Goal: Task Accomplishment & Management: Use online tool/utility

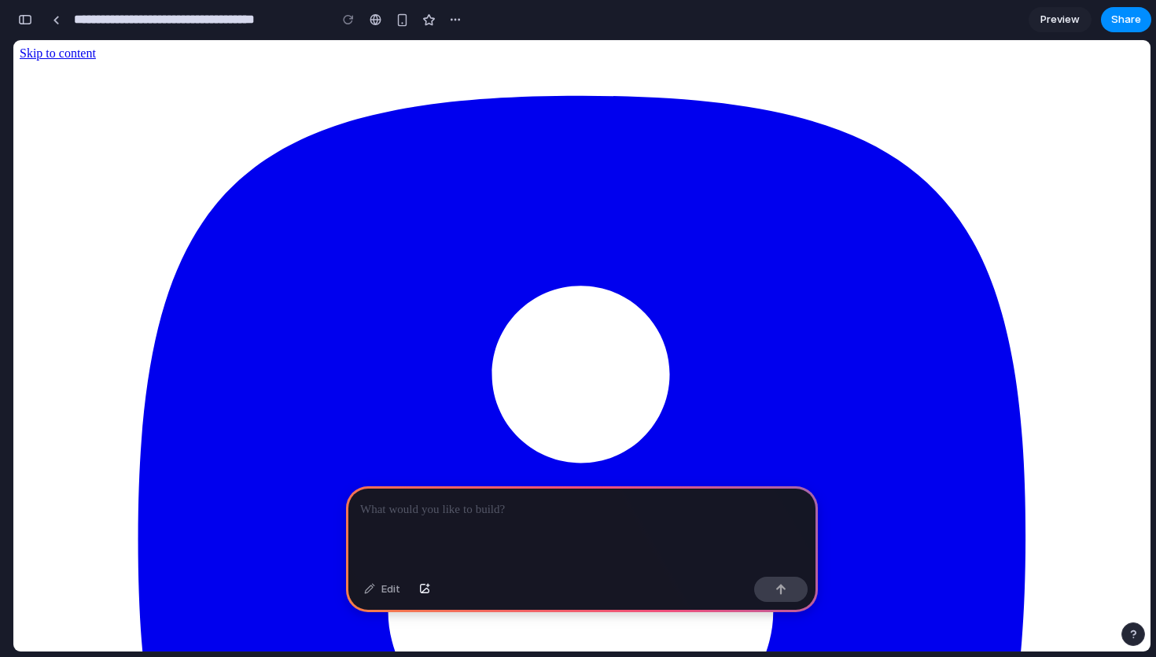
click at [463, 509] on p at bounding box center [581, 509] width 443 height 19
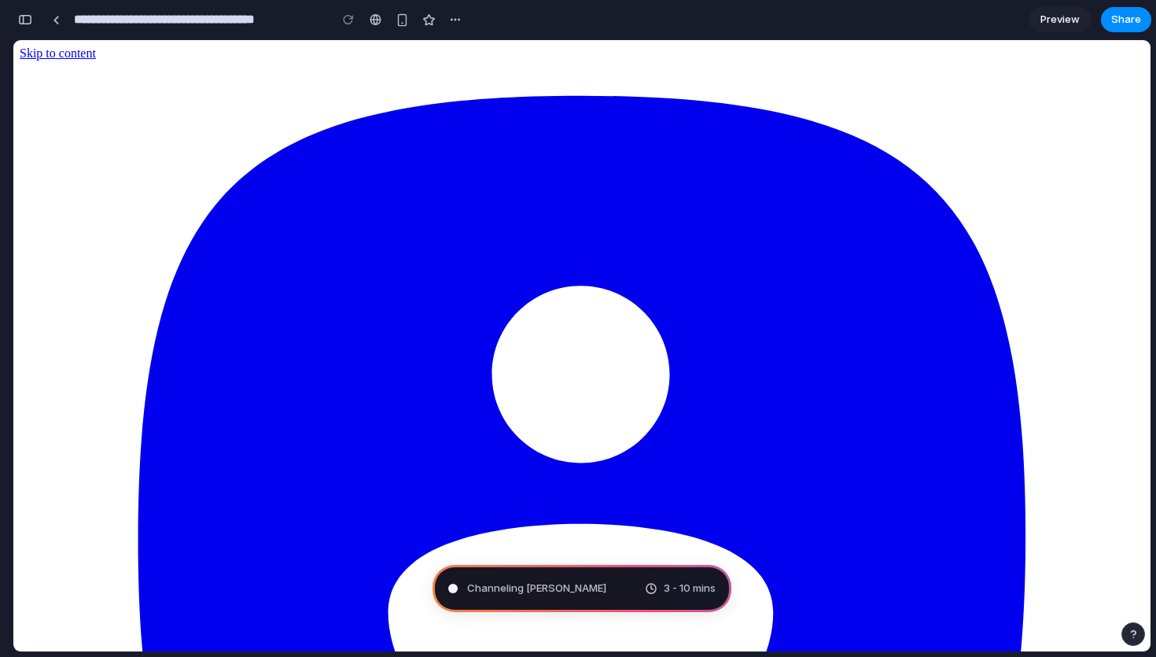
type input "**********"
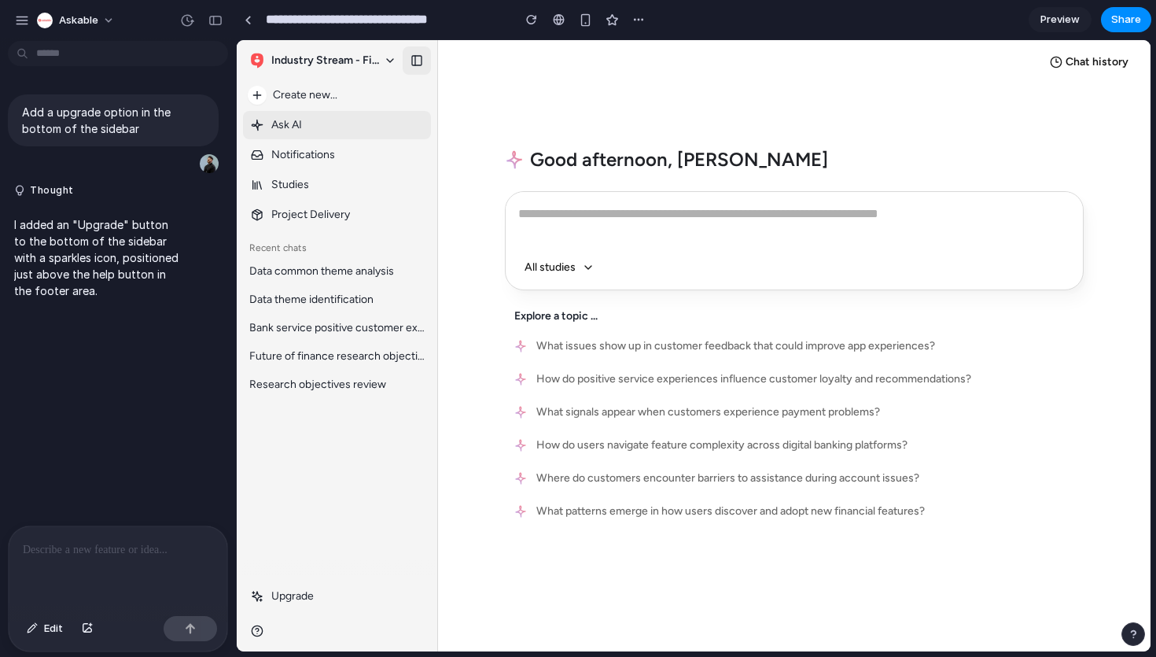
click at [414, 67] on button "button" at bounding box center [417, 60] width 28 height 28
click at [414, 63] on icon "button" at bounding box center [416, 60] width 13 height 13
click at [435, 72] on button at bounding box center [434, 345] width 6 height 611
click at [431, 72] on button at bounding box center [434, 345] width 6 height 611
click at [411, 52] on button "button" at bounding box center [417, 60] width 28 height 28
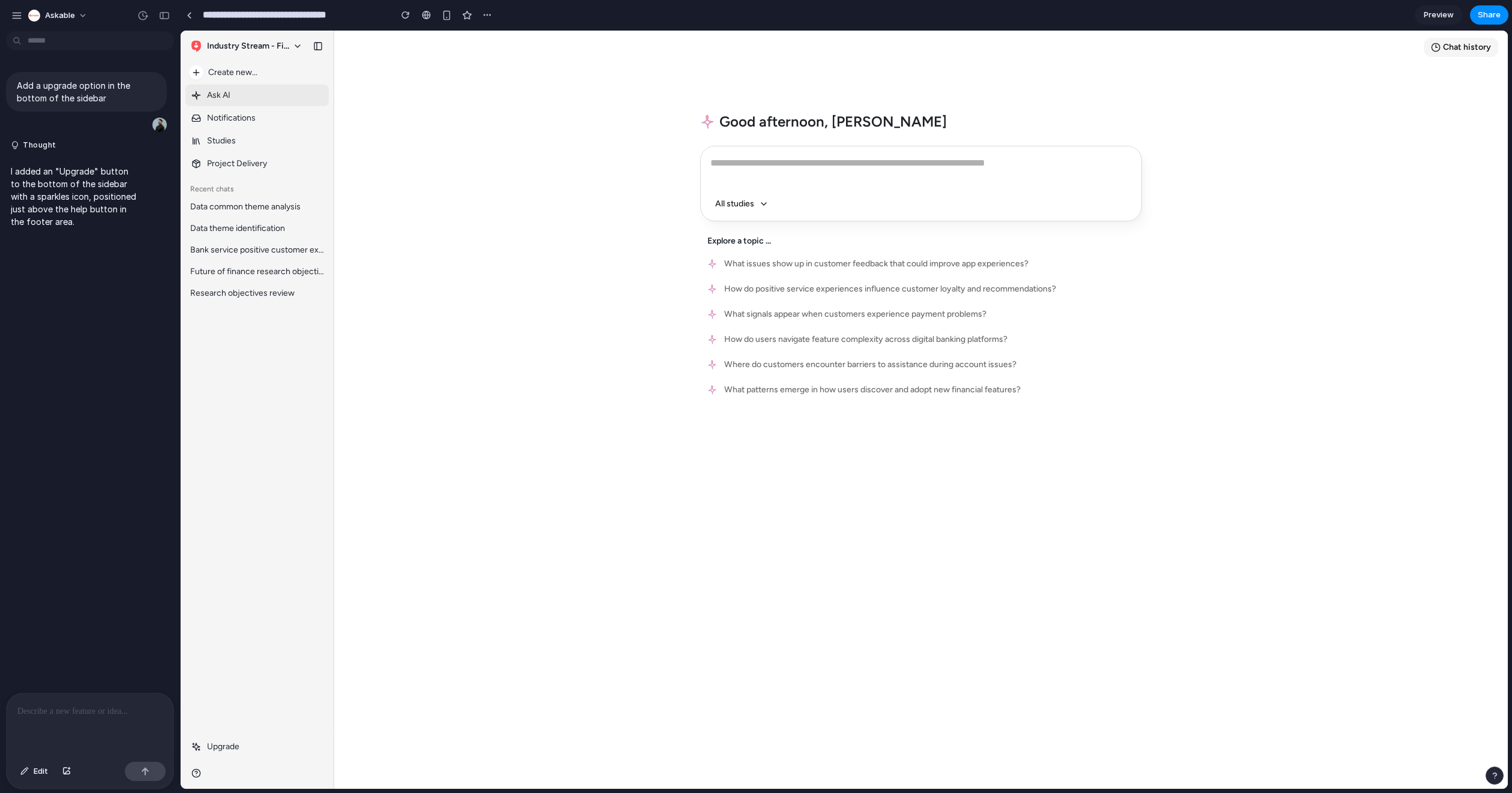
click at [882, 43] on button "Chat history" at bounding box center [1461, 47] width 74 height 19
click at [882, 46] on button "Chat history" at bounding box center [1461, 47] width 74 height 19
click at [796, 501] on div "Chat history Good afternoon, Brandon All studies Explore a topic ... What issue…" at bounding box center [921, 410] width 1174 height 759
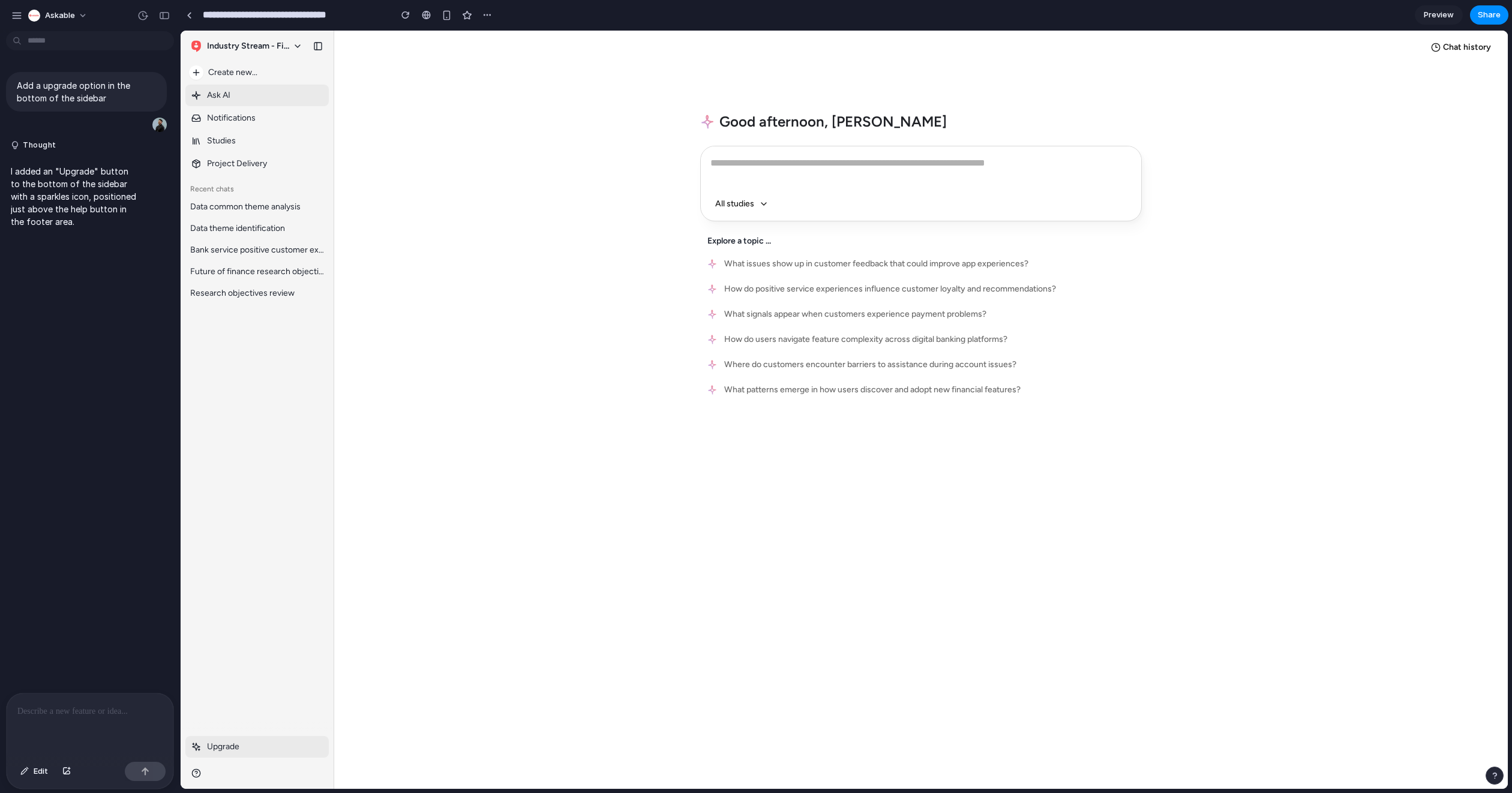
click at [222, 501] on div "Upgrade" at bounding box center [223, 747] width 32 height 11
click at [224, 501] on div "Upgrade" at bounding box center [223, 747] width 32 height 11
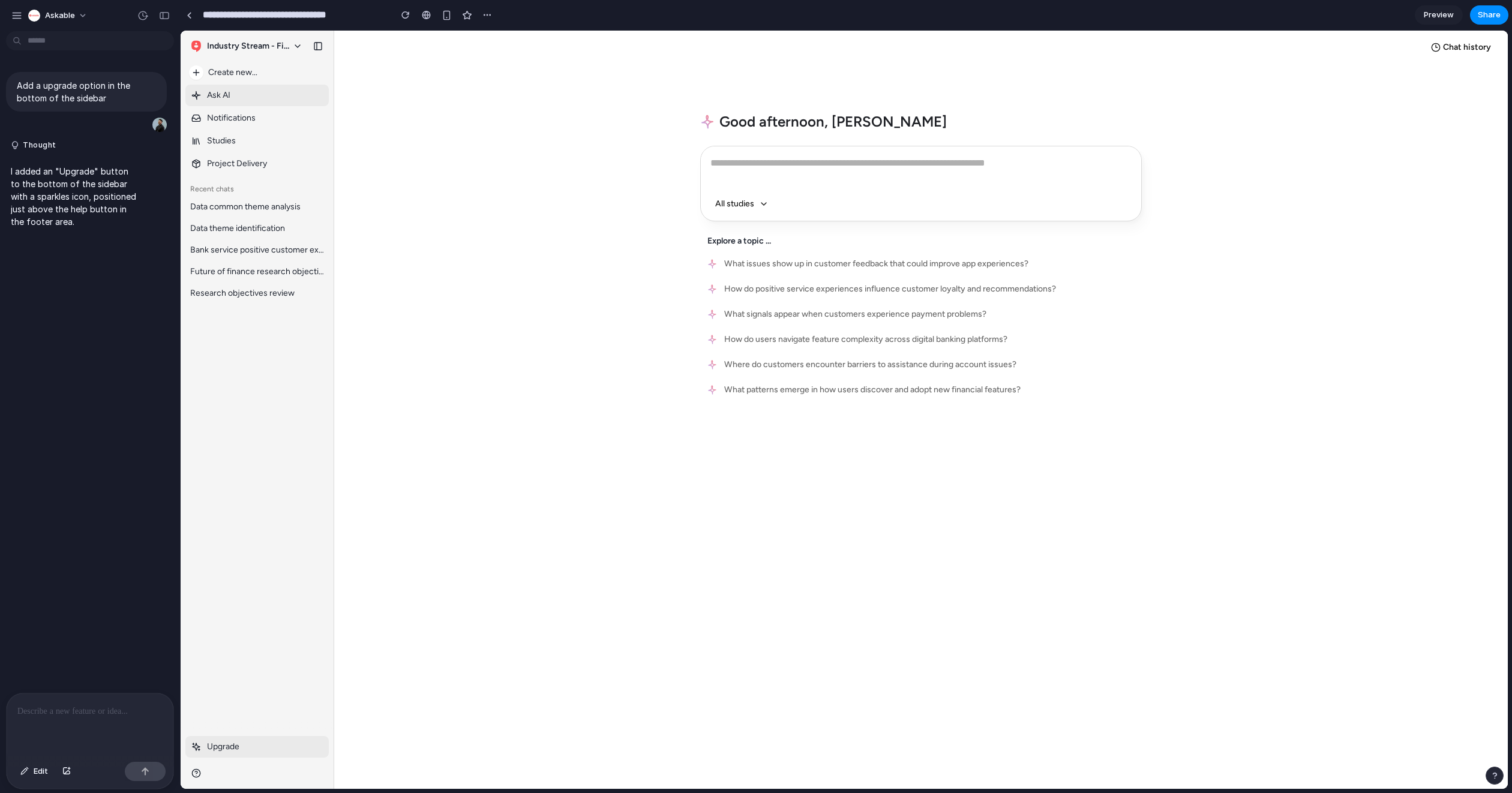
click at [223, 501] on div "Upgrade" at bounding box center [223, 747] width 32 height 11
click at [69, 470] on div "Add a upgrade option in the bottom of the sidebar Thought I added an "Upgrade" …" at bounding box center [86, 364] width 172 height 657
click at [196, 501] on icon "button" at bounding box center [196, 773] width 10 height 10
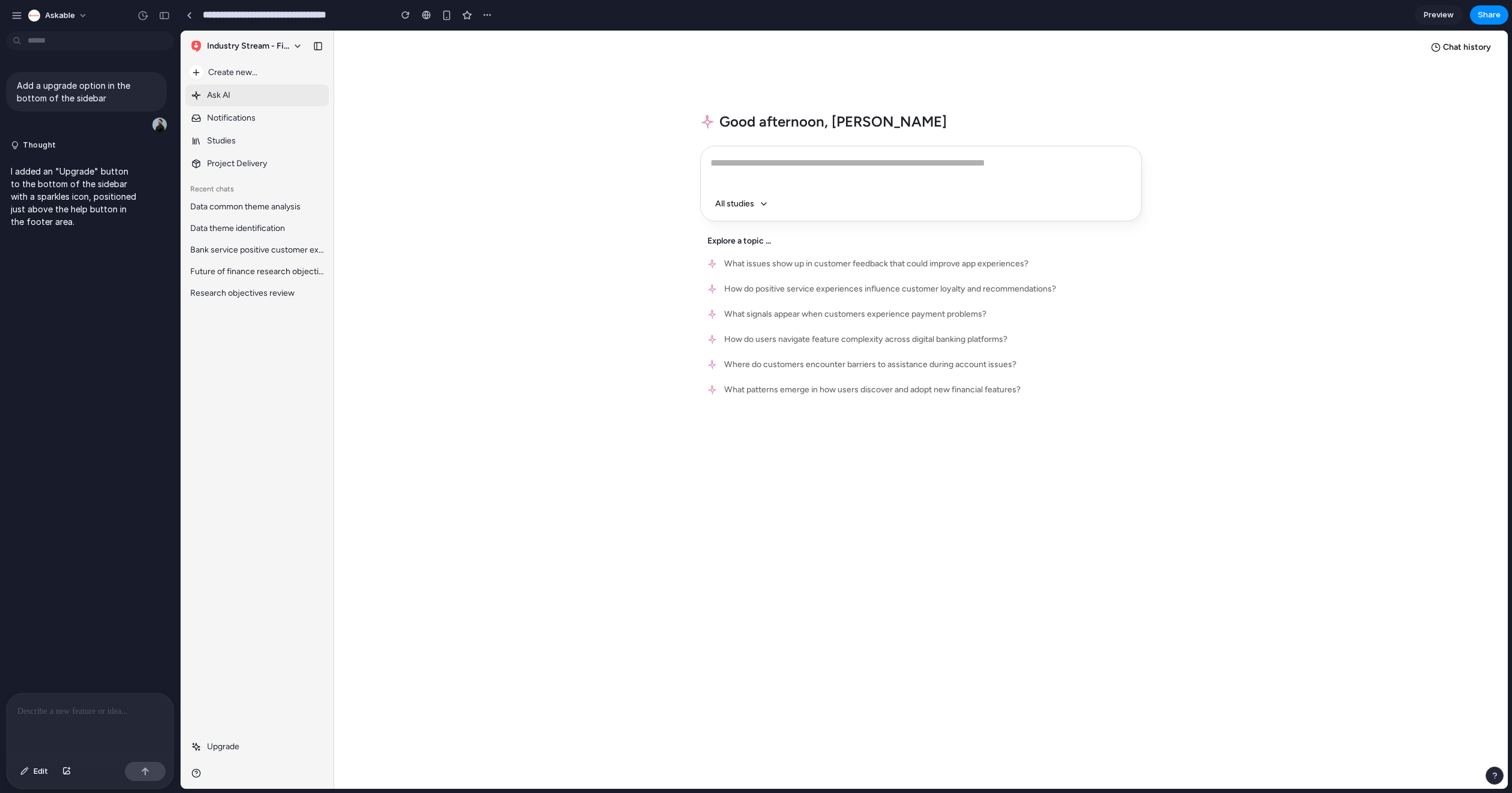
click at [46, 434] on div "Add a upgrade option in the bottom of the sidebar Thought I added an "Upgrade" …" at bounding box center [86, 364] width 172 height 657
